Goal: Task Accomplishment & Management: Complete application form

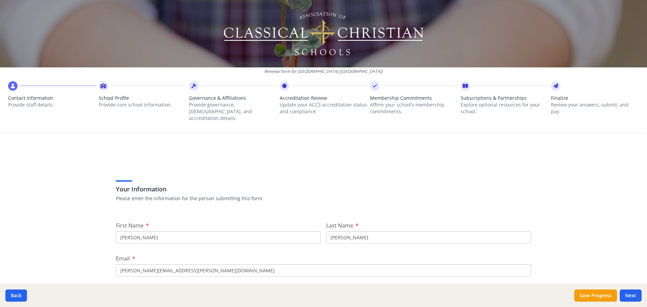
scroll to position [34, 0]
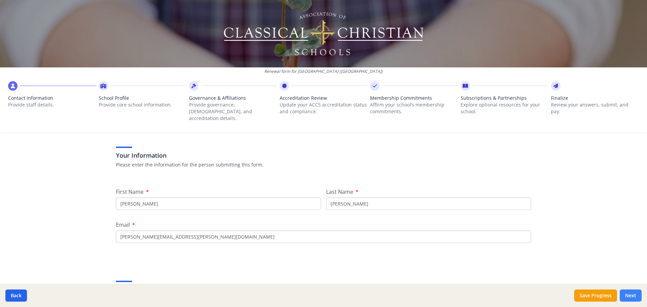
click at [636, 293] on button "Next" at bounding box center [630, 295] width 22 height 12
type input "[PHONE_NUMBER]"
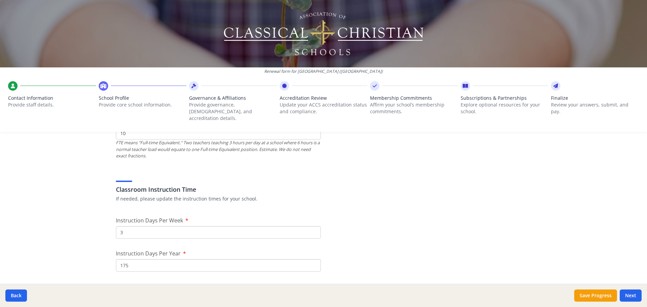
scroll to position [573, 0]
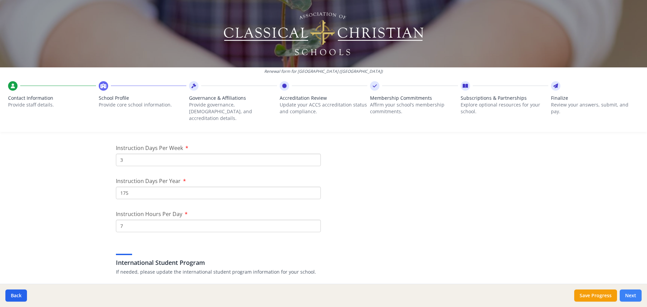
click at [628, 294] on button "Next" at bounding box center [630, 295] width 22 height 12
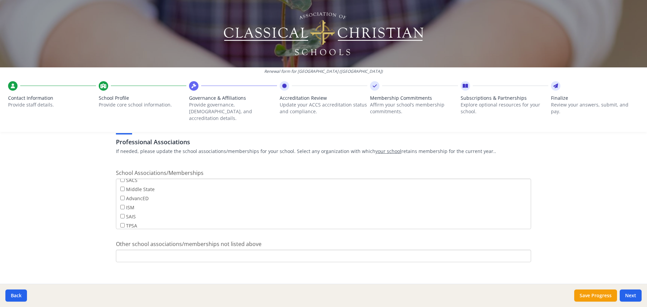
scroll to position [54, 0]
click at [631, 292] on button "Next" at bounding box center [630, 295] width 22 height 12
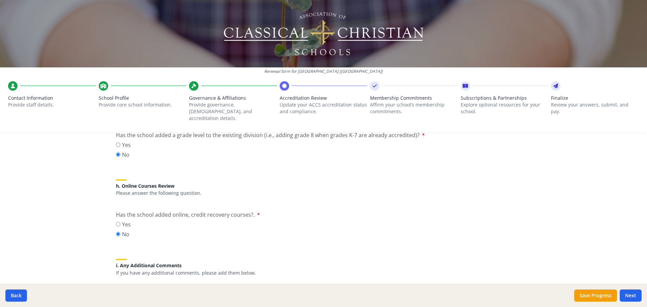
scroll to position [867, 0]
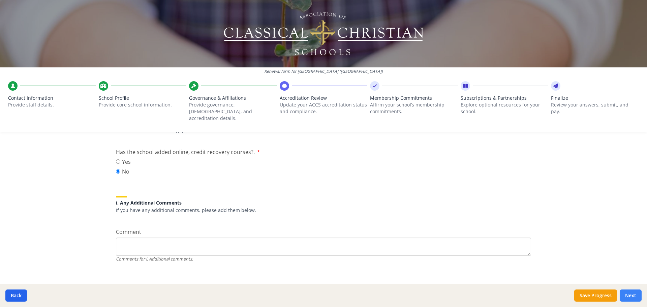
click at [635, 293] on button "Next" at bounding box center [630, 295] width 22 height 12
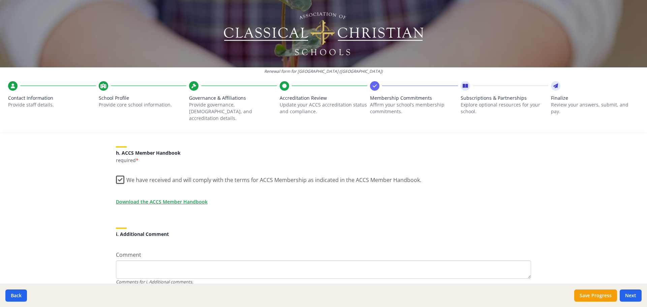
scroll to position [586, 0]
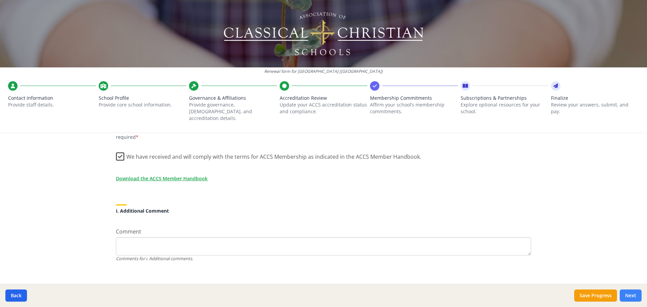
click at [628, 289] on button "Next" at bounding box center [630, 295] width 22 height 12
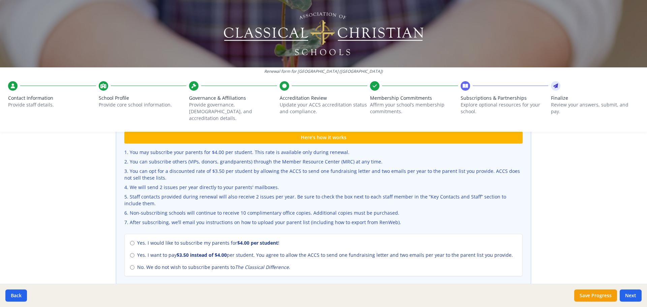
scroll to position [227, 0]
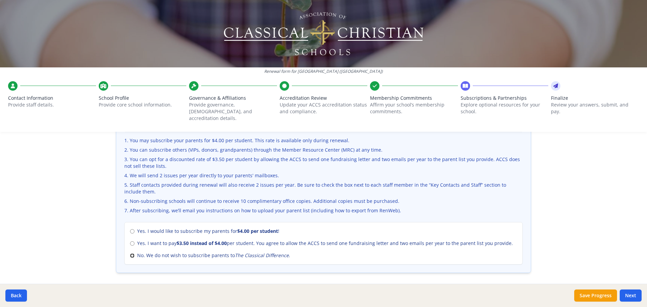
click at [130, 253] on input "No. We do not wish to subscribe parents to The Classical Difference ." at bounding box center [132, 255] width 4 height 4
radio input "true"
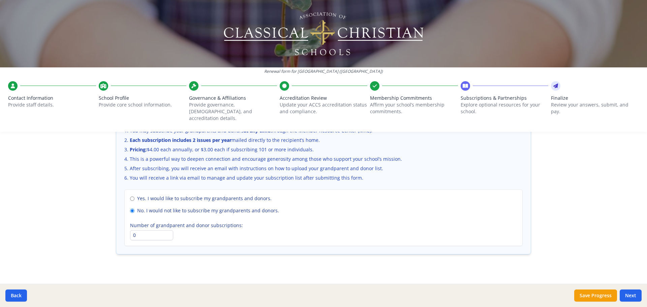
scroll to position [463, 0]
click at [633, 296] on button "Next" at bounding box center [630, 295] width 22 height 12
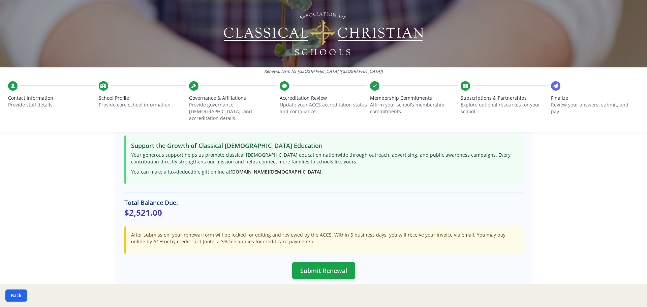
scroll to position [179, 0]
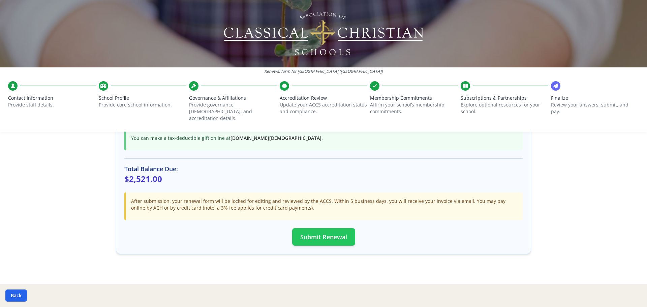
click at [307, 231] on button "Submit Renewal" at bounding box center [323, 237] width 63 height 18
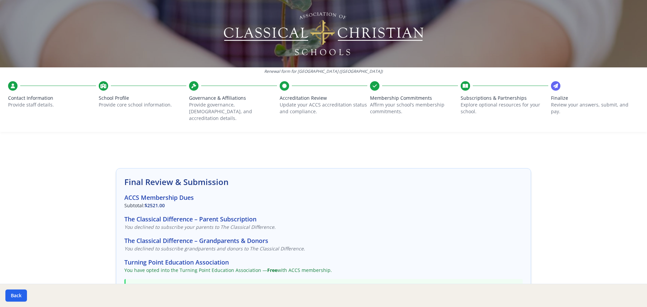
scroll to position [0, 0]
